Goal: Task Accomplishment & Management: Manage account settings

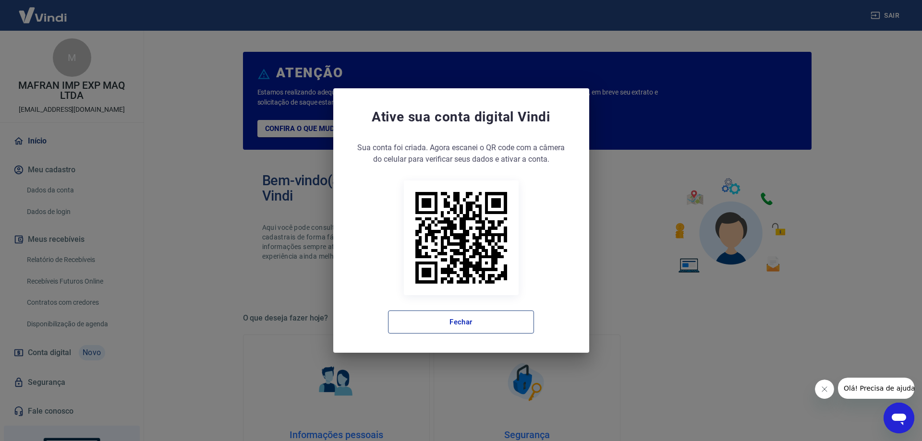
click at [446, 322] on button "Fechar" at bounding box center [461, 322] width 146 height 23
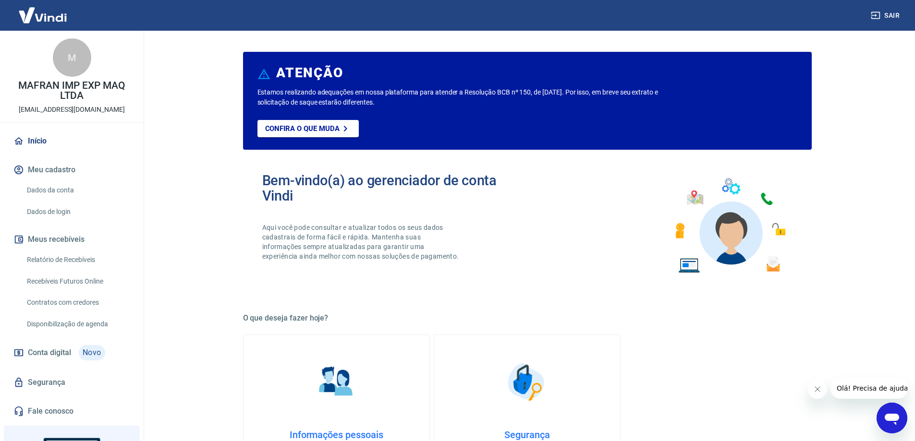
click at [69, 258] on link "Relatório de Recebíveis" at bounding box center [77, 260] width 109 height 20
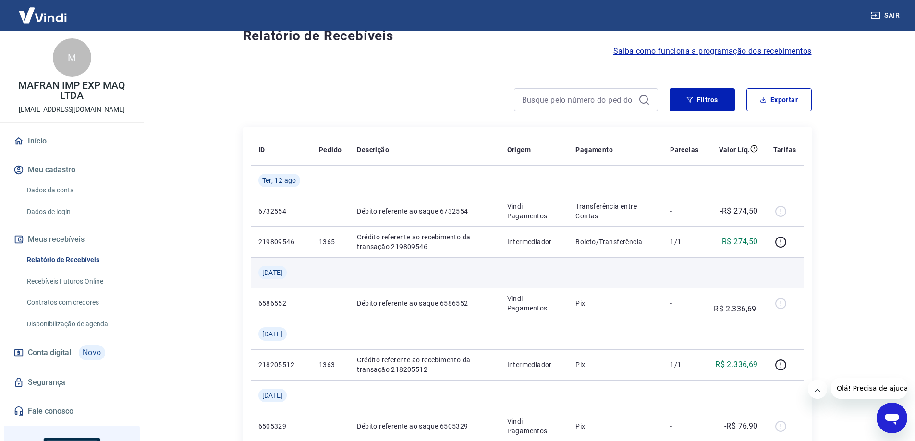
scroll to position [48, 0]
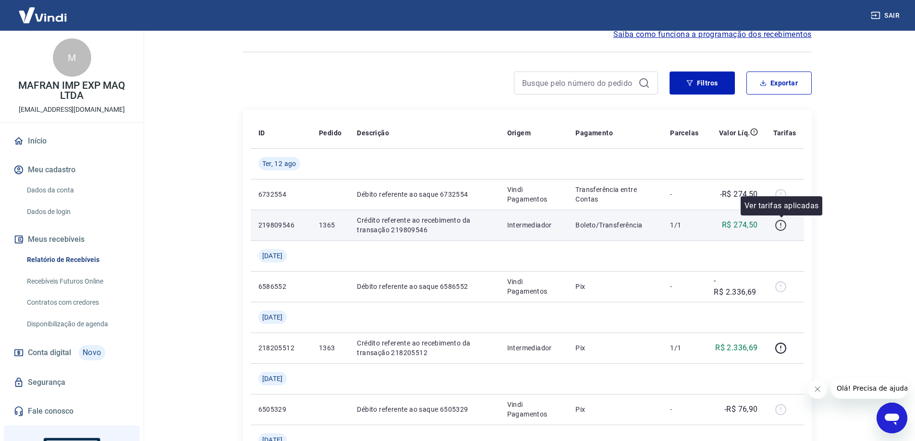
click at [778, 222] on icon "button" at bounding box center [780, 225] width 11 height 11
